Goal: Task Accomplishment & Management: Manage account settings

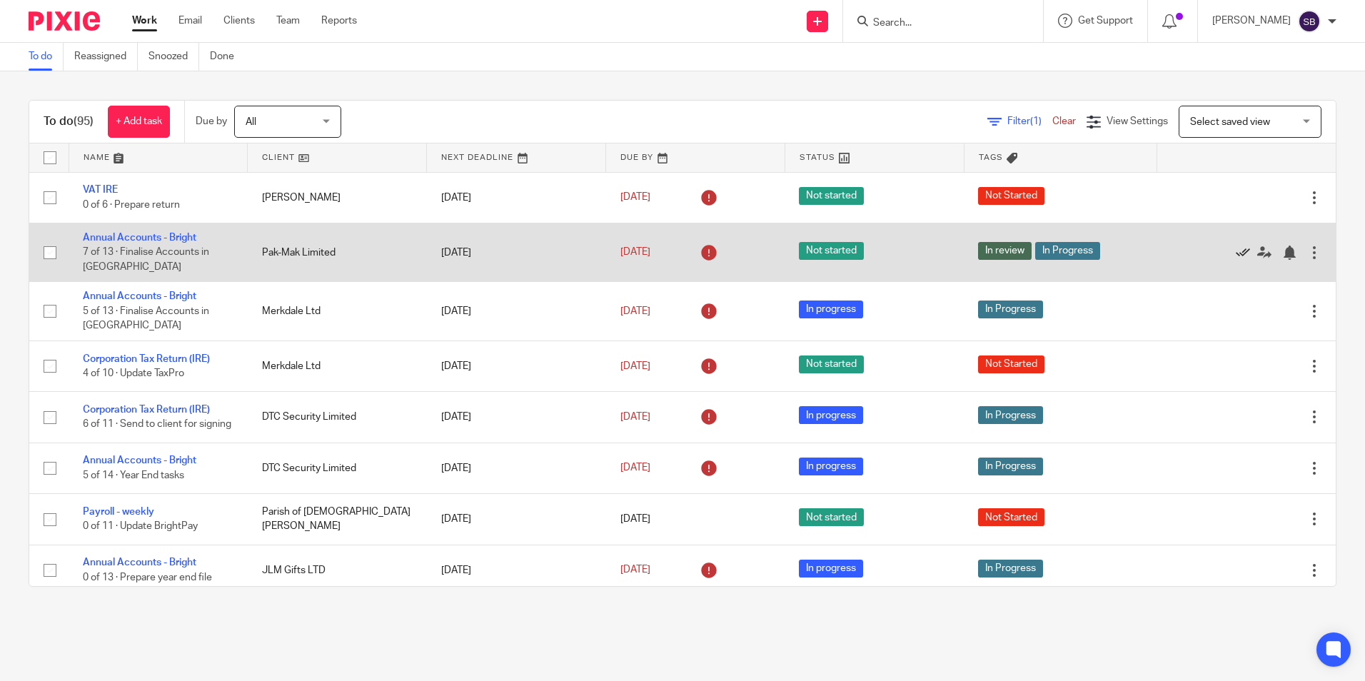
click at [1236, 248] on icon at bounding box center [1243, 253] width 14 height 14
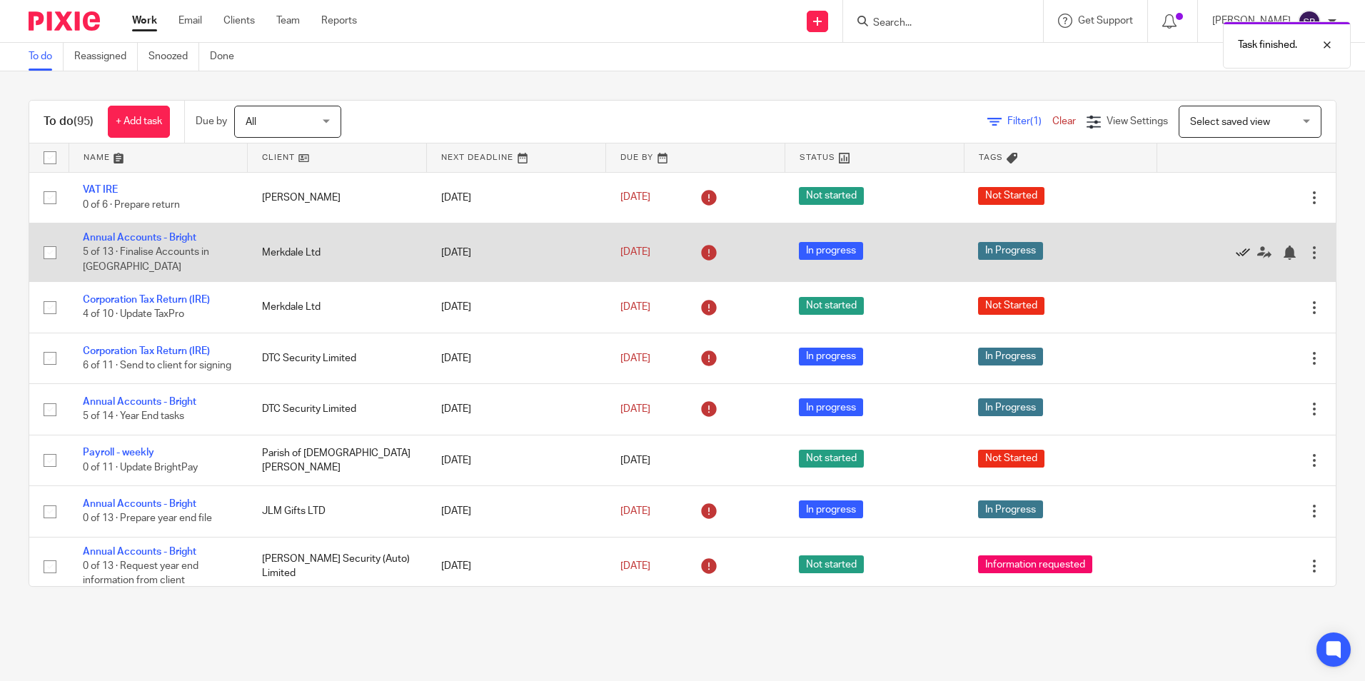
click at [1236, 249] on icon at bounding box center [1243, 253] width 14 height 14
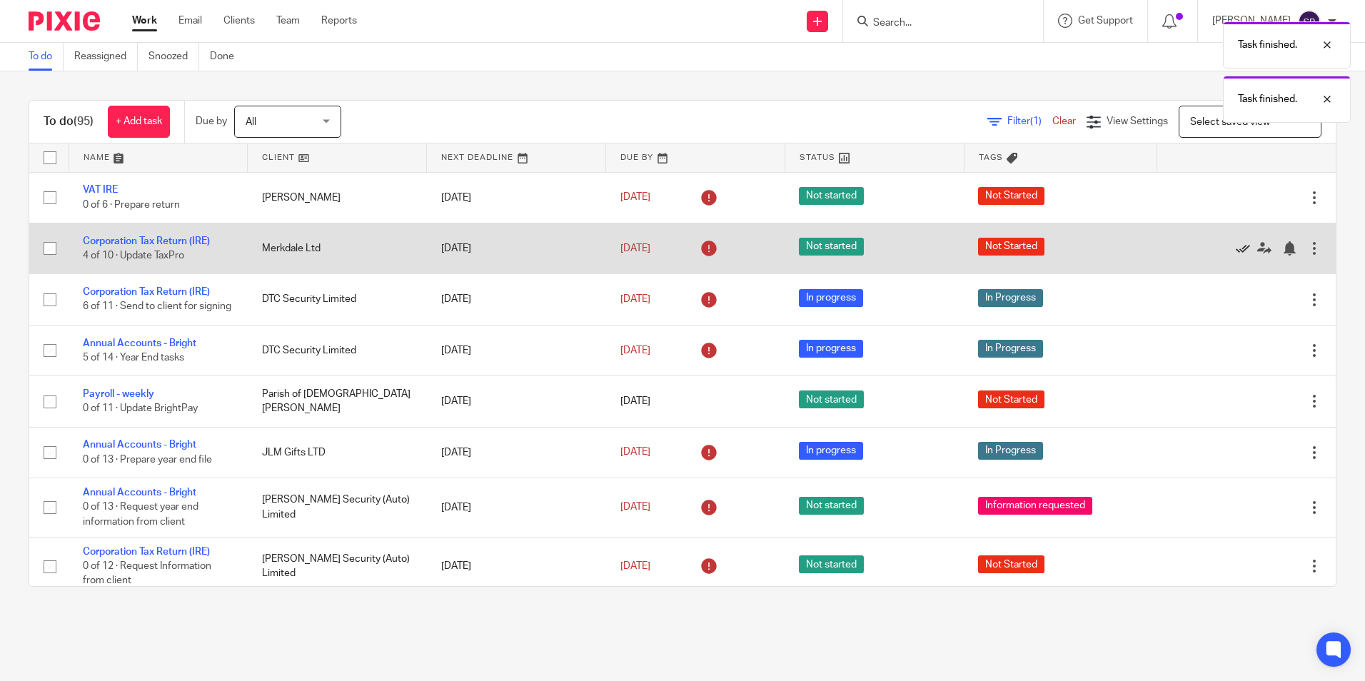
click at [1236, 249] on icon at bounding box center [1243, 248] width 14 height 14
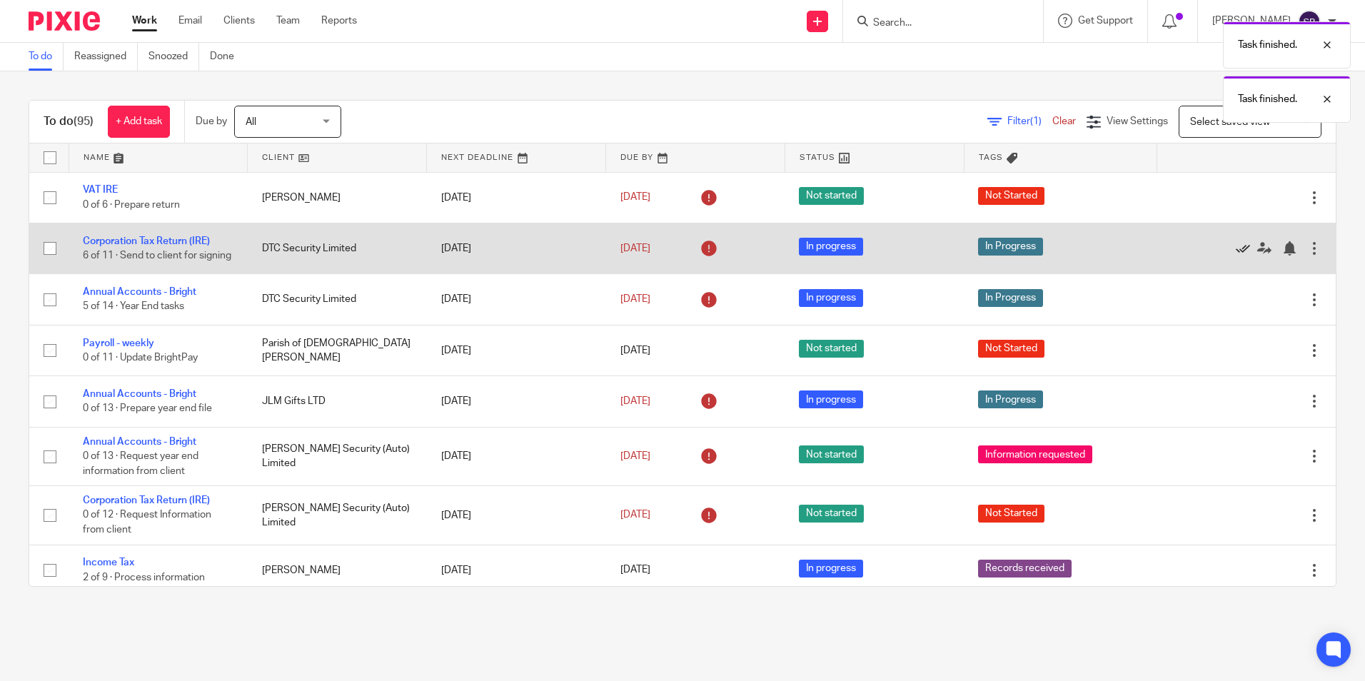
click at [1236, 250] on icon at bounding box center [1243, 248] width 14 height 14
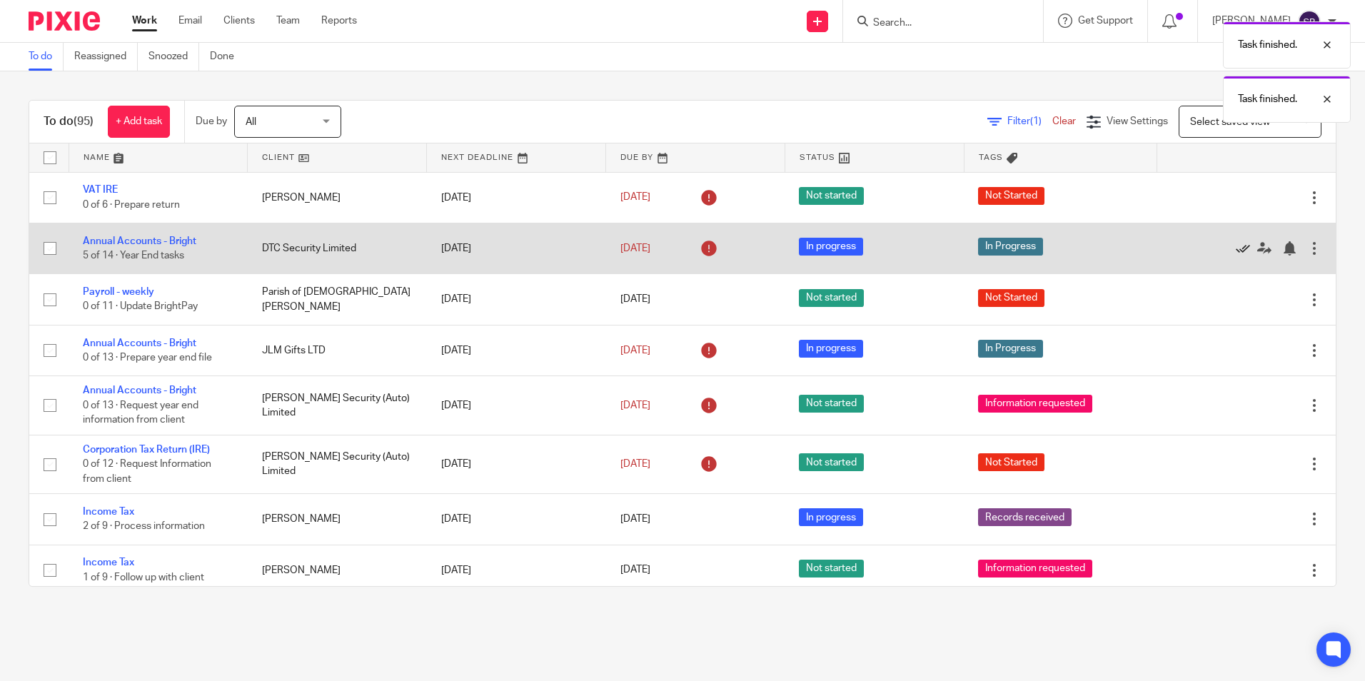
click at [1236, 249] on icon at bounding box center [1243, 248] width 14 height 14
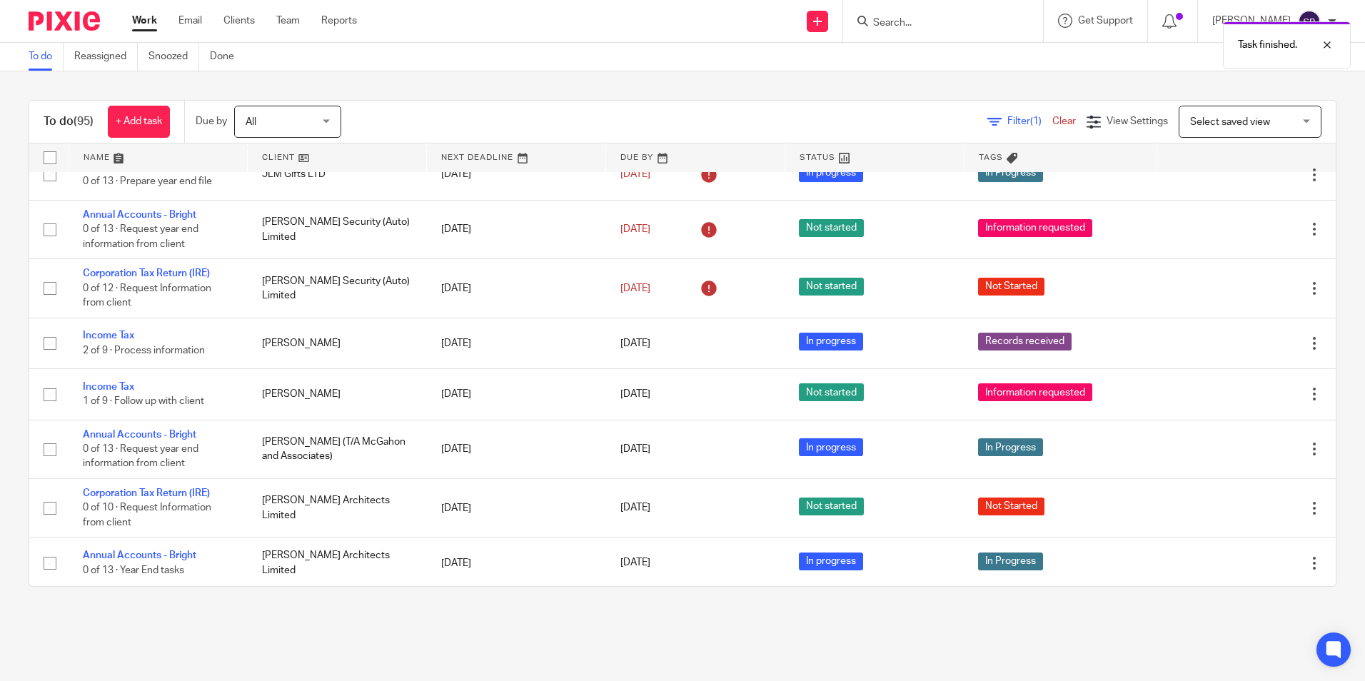
scroll to position [134, 0]
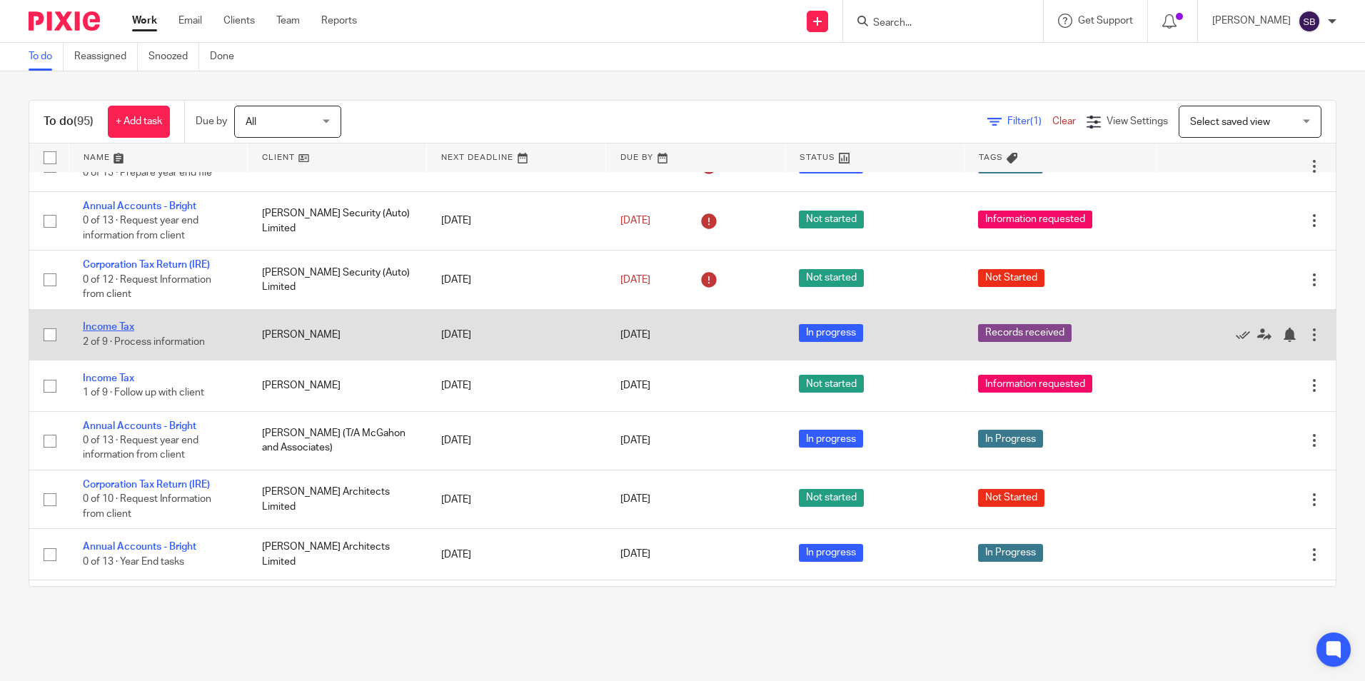
click at [106, 327] on link "Income Tax" at bounding box center [108, 327] width 51 height 10
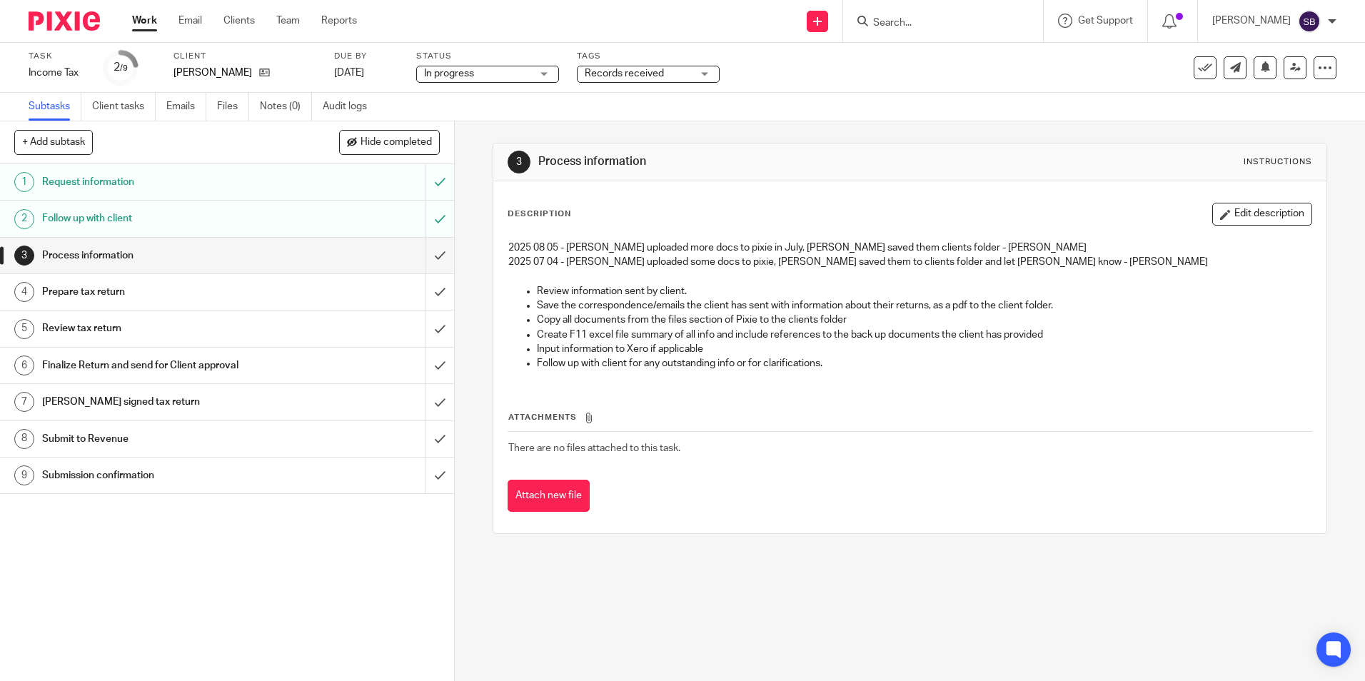
click at [545, 70] on div "In progress In progress" at bounding box center [487, 74] width 143 height 17
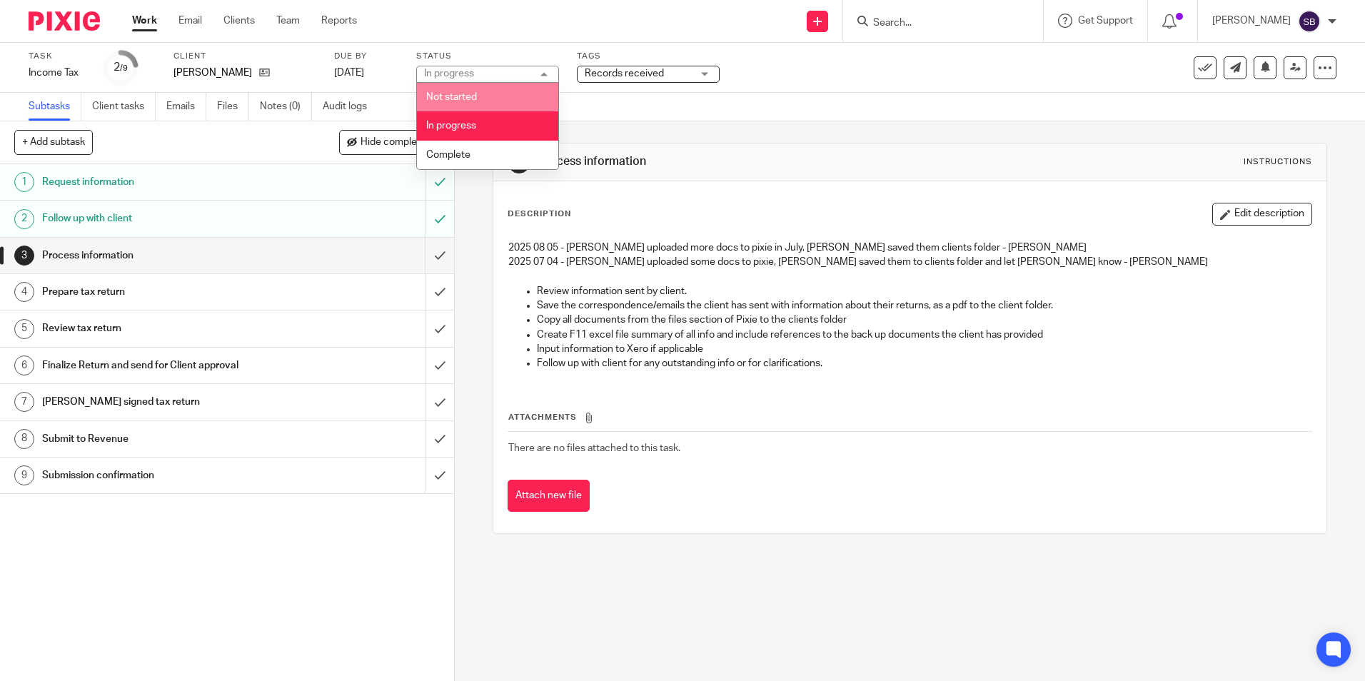
click at [457, 95] on span "Not started" at bounding box center [451, 97] width 51 height 10
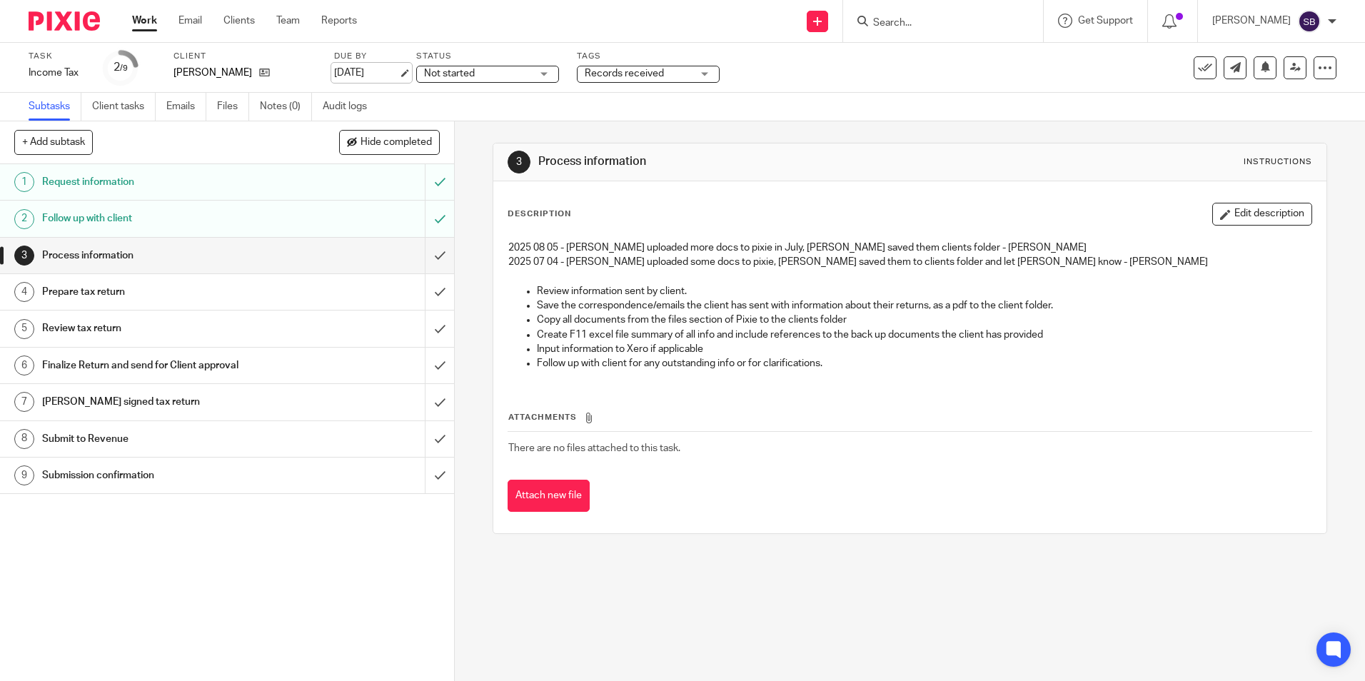
click at [398, 73] on link "[DATE]" at bounding box center [366, 73] width 64 height 15
click at [142, 19] on link "Work" at bounding box center [144, 21] width 25 height 14
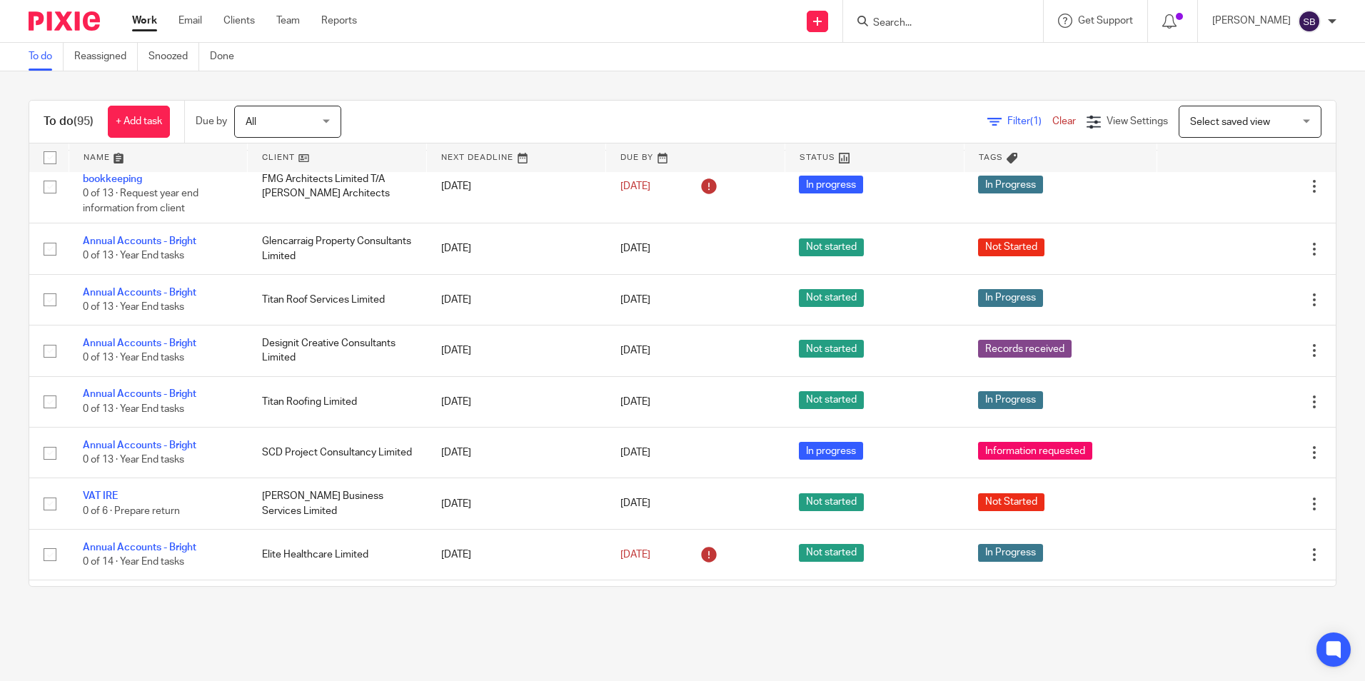
scroll to position [1058, 0]
